Goal: Transaction & Acquisition: Purchase product/service

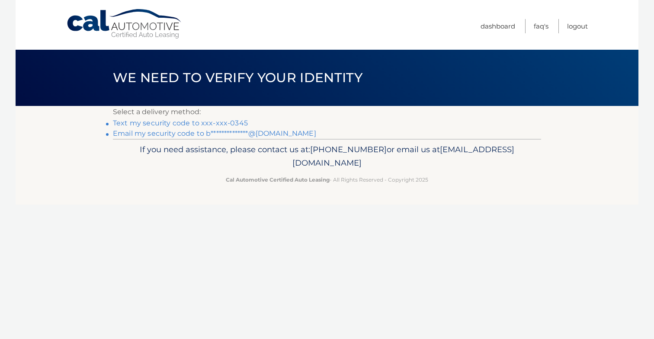
click at [238, 121] on link "Text my security code to xxx-xxx-0345" at bounding box center [180, 123] width 135 height 8
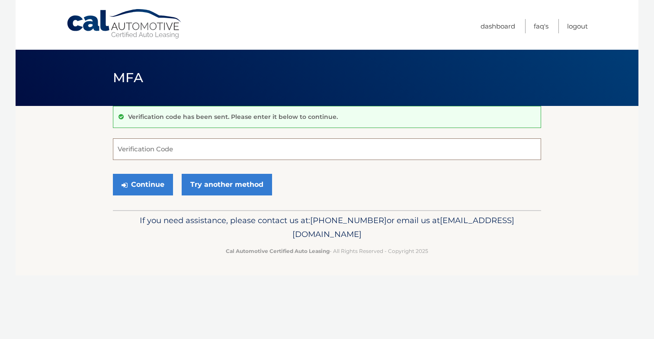
click at [234, 150] on input "Verification Code" at bounding box center [327, 149] width 428 height 22
type input "056346"
click at [143, 184] on button "Continue" at bounding box center [143, 185] width 60 height 22
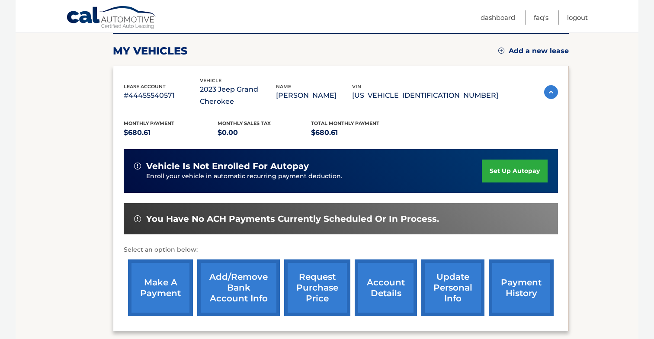
scroll to position [129, 0]
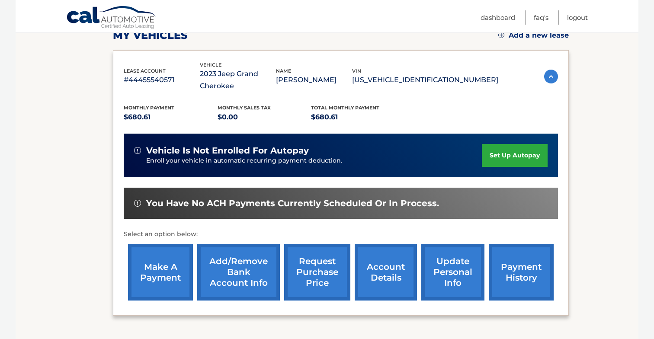
click at [378, 265] on link "account details" at bounding box center [386, 272] width 62 height 57
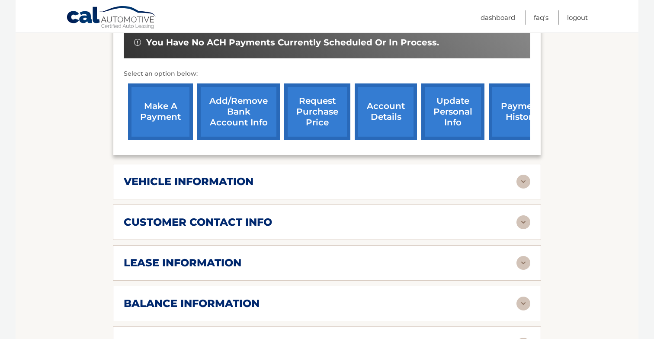
scroll to position [316, 0]
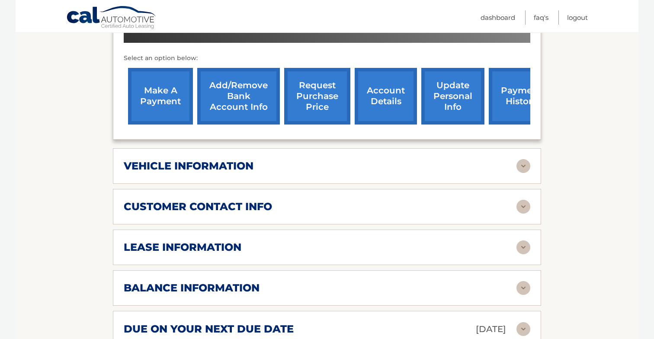
click at [222, 243] on h2 "lease information" at bounding box center [183, 247] width 118 height 13
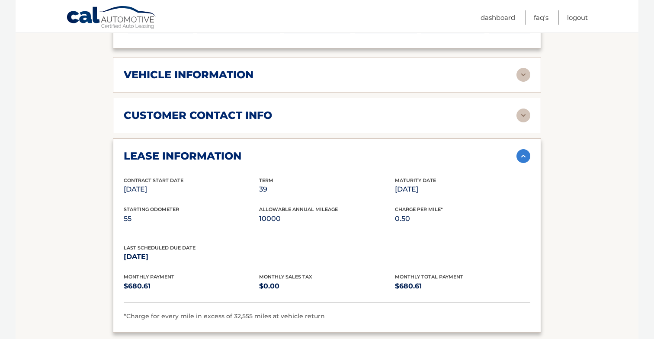
scroll to position [417, 0]
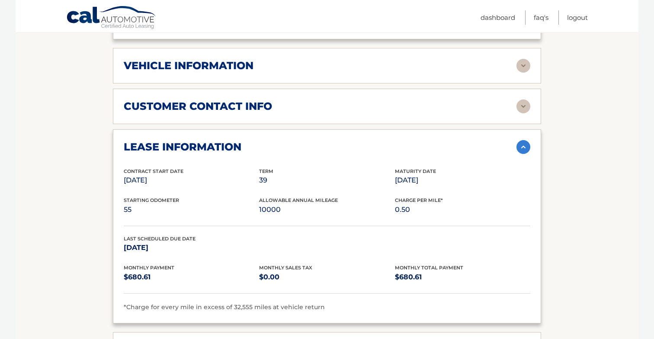
click at [288, 141] on div "lease information" at bounding box center [320, 147] width 393 height 13
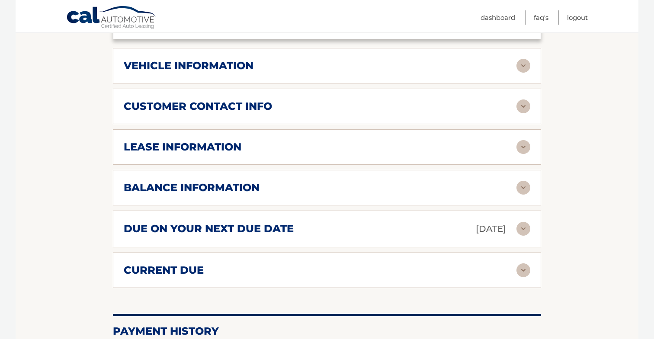
click at [268, 181] on div "balance information" at bounding box center [320, 187] width 393 height 13
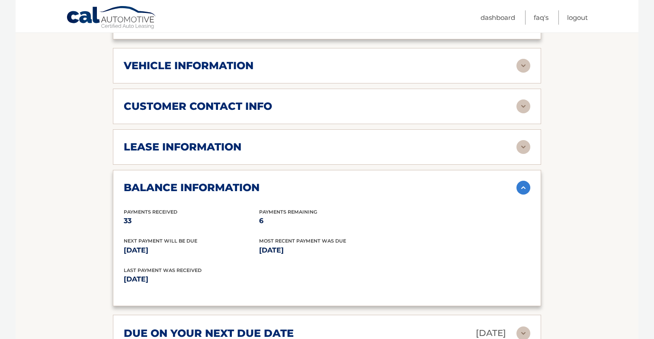
click at [268, 181] on div "balance information" at bounding box center [320, 187] width 393 height 13
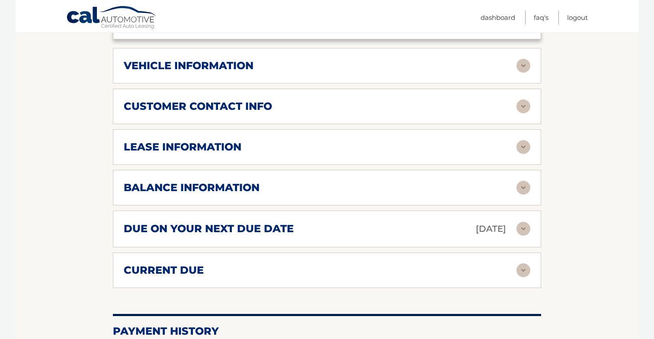
click at [268, 181] on div "balance information" at bounding box center [320, 187] width 393 height 13
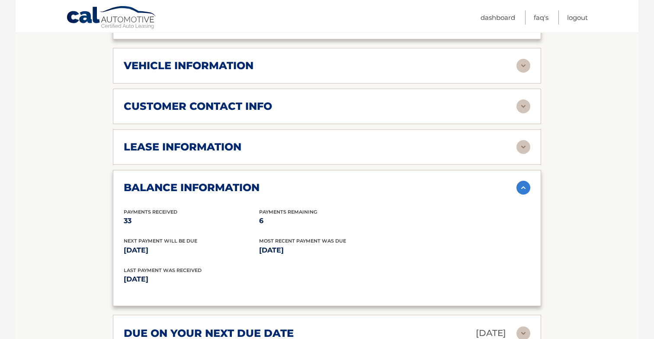
click at [222, 181] on h2 "balance information" at bounding box center [192, 187] width 136 height 13
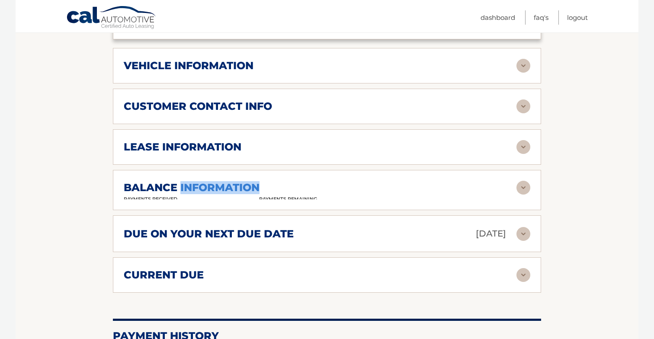
click at [222, 181] on h2 "balance information" at bounding box center [192, 187] width 136 height 13
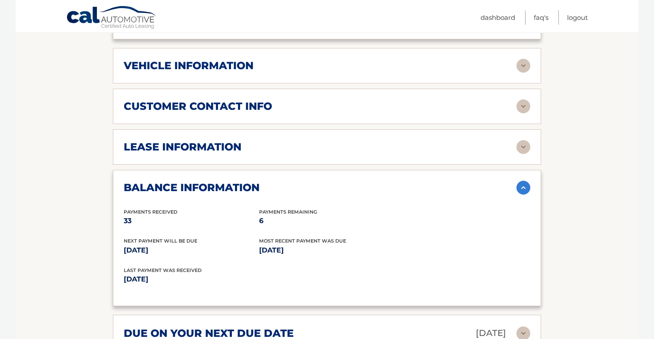
click at [294, 182] on div "balance information" at bounding box center [320, 187] width 393 height 13
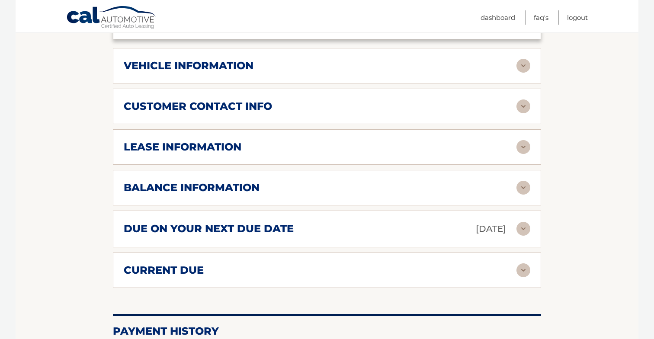
click at [294, 182] on div "balance information" at bounding box center [320, 187] width 393 height 13
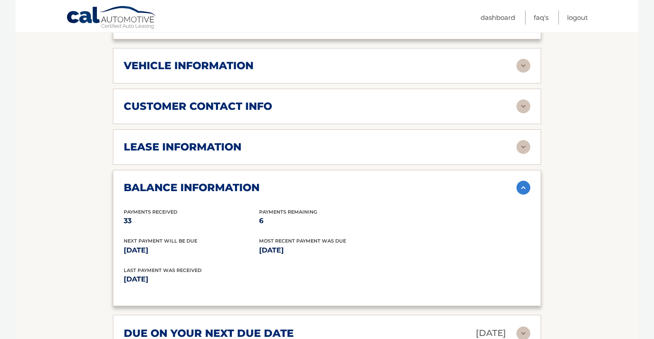
click at [294, 182] on div "balance information" at bounding box center [320, 187] width 393 height 13
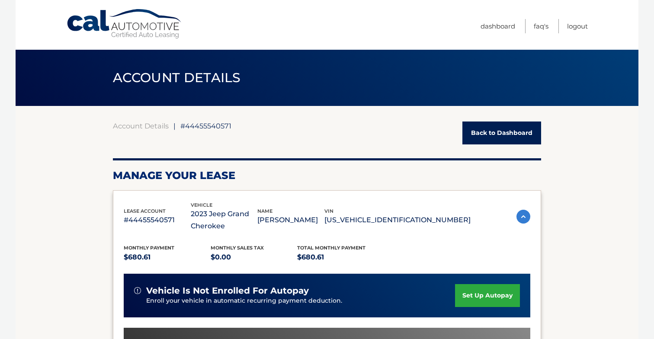
scroll to position [0, 0]
click at [585, 24] on link "Logout" at bounding box center [577, 26] width 21 height 14
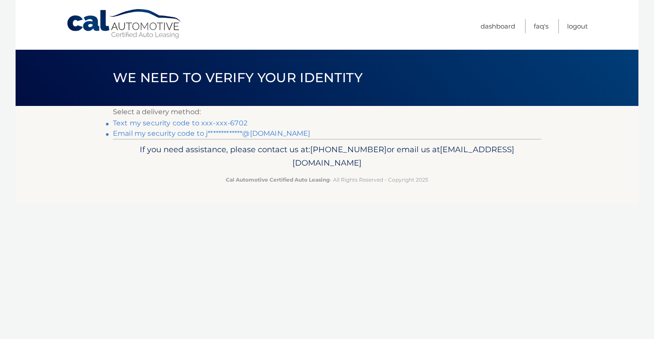
click at [233, 123] on link "Text my security code to xxx-xxx-6702" at bounding box center [180, 123] width 134 height 8
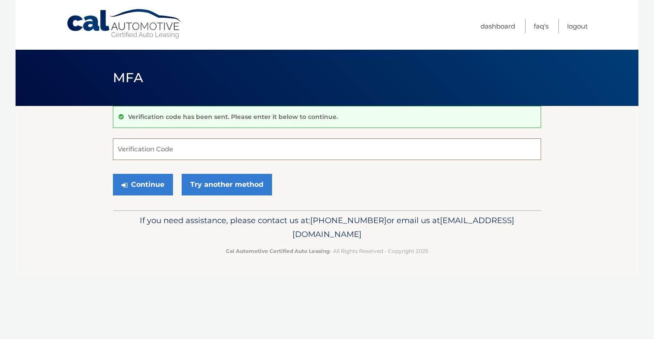
click at [223, 149] on input "Verification Code" at bounding box center [327, 149] width 428 height 22
click at [219, 143] on input "Verification Code" at bounding box center [327, 149] width 428 height 22
type input "966730"
click at [143, 184] on button "Continue" at bounding box center [143, 185] width 60 height 22
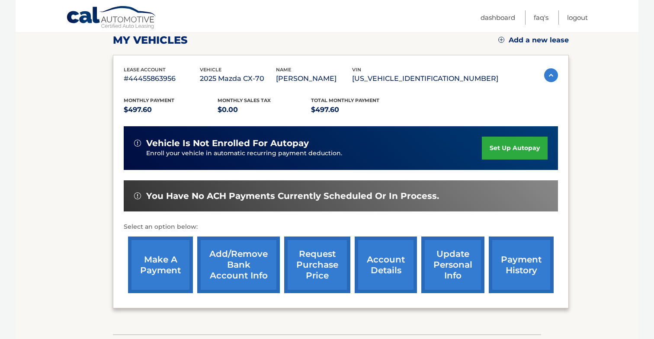
scroll to position [120, 0]
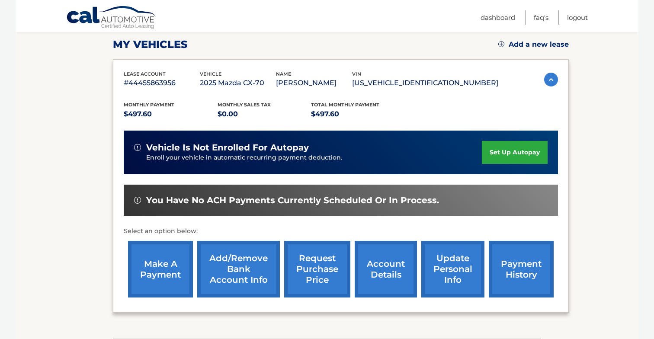
click at [171, 265] on link "make a payment" at bounding box center [160, 269] width 65 height 57
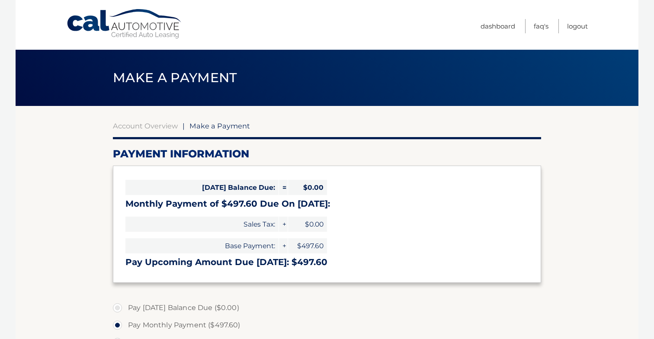
select select "NDJhNTFkYWMtMTNjMi00YWViLWEzNzUtYTM5NDgzNjcxYTA3"
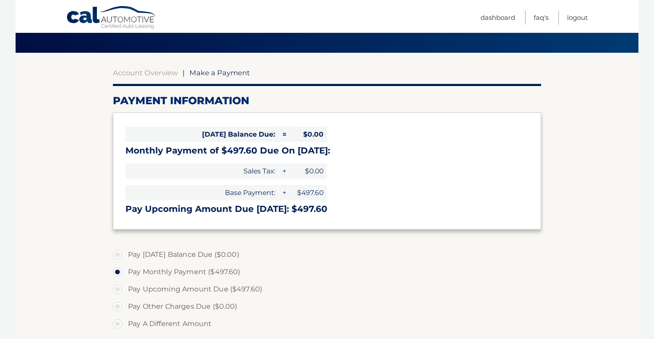
scroll to position [58, 0]
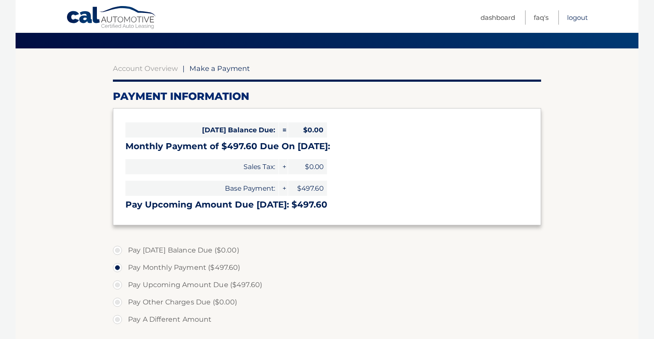
click at [571, 13] on link "Logout" at bounding box center [577, 17] width 21 height 14
